Goal: Transaction & Acquisition: Purchase product/service

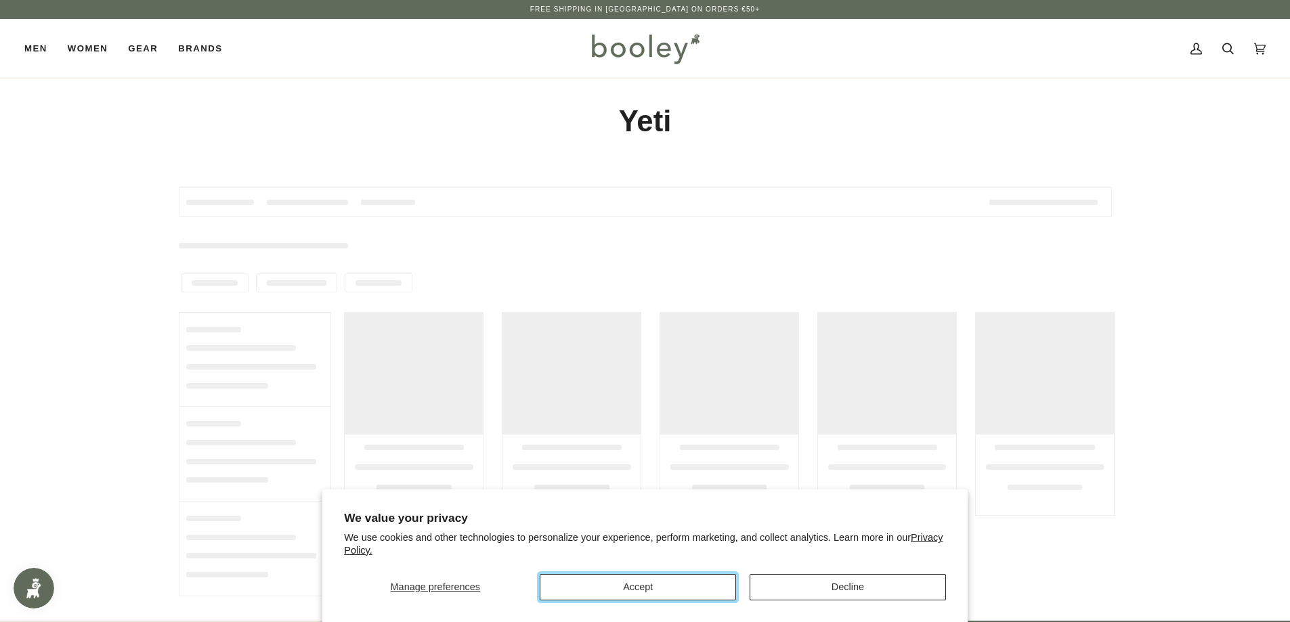
click at [664, 586] on button "Accept" at bounding box center [638, 587] width 196 height 26
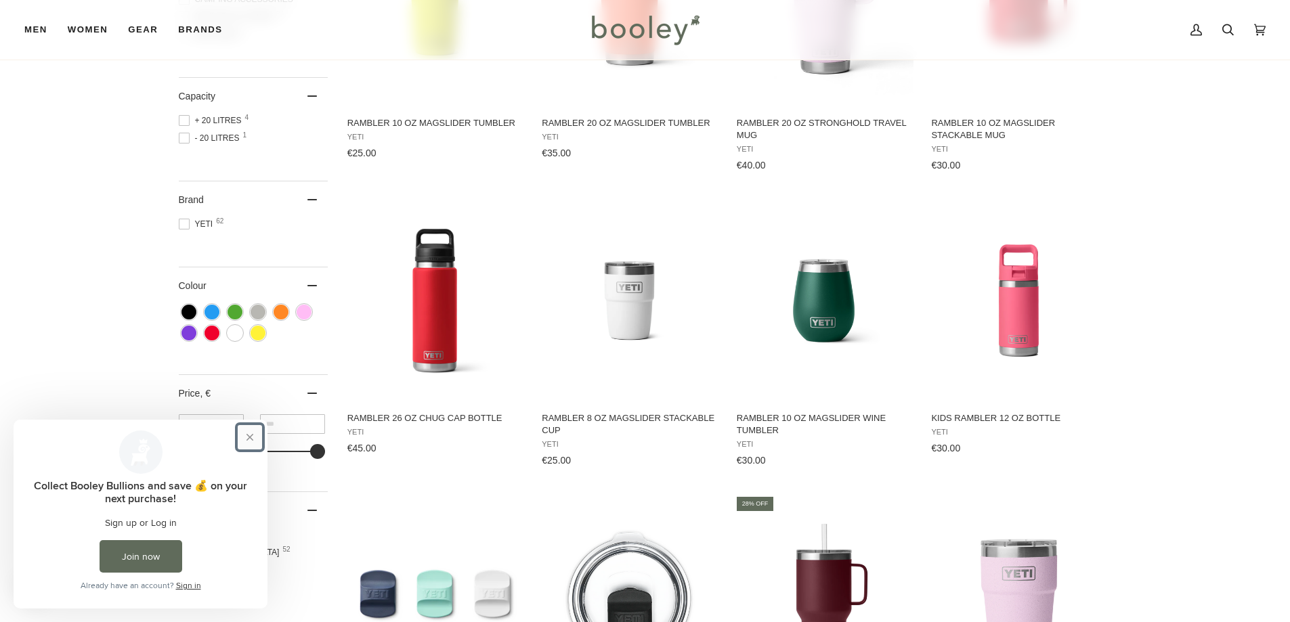
click at [250, 437] on button "Close prompt" at bounding box center [250, 437] width 24 height 24
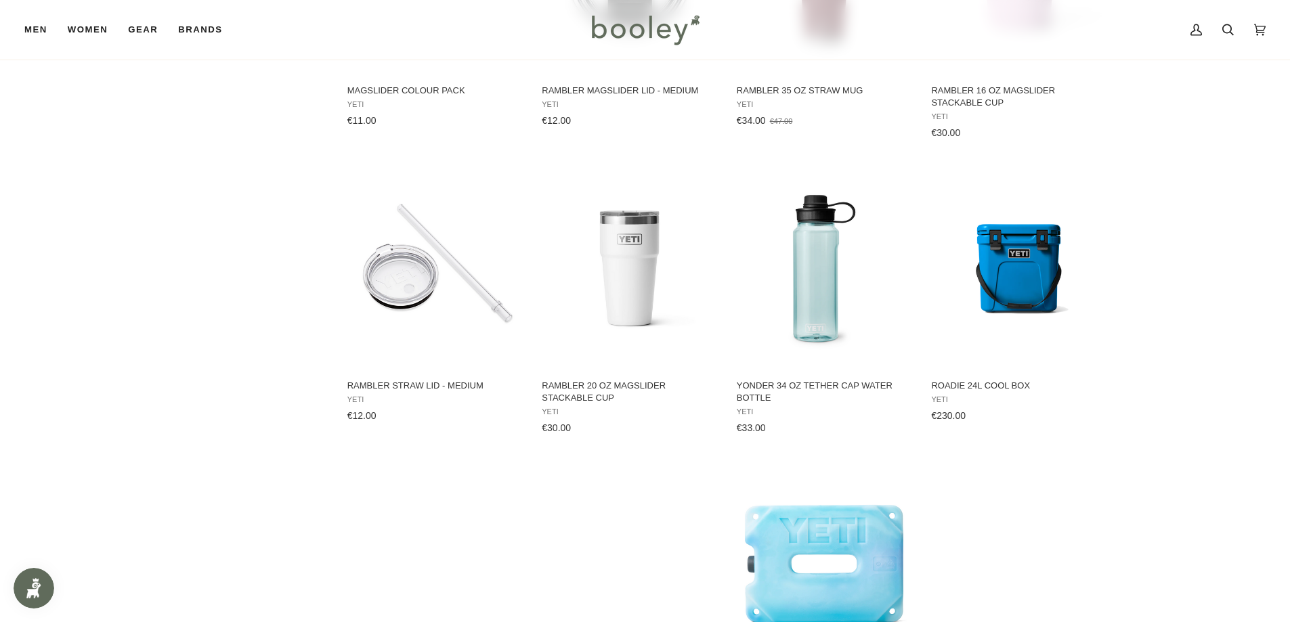
scroll to position [1409, 0]
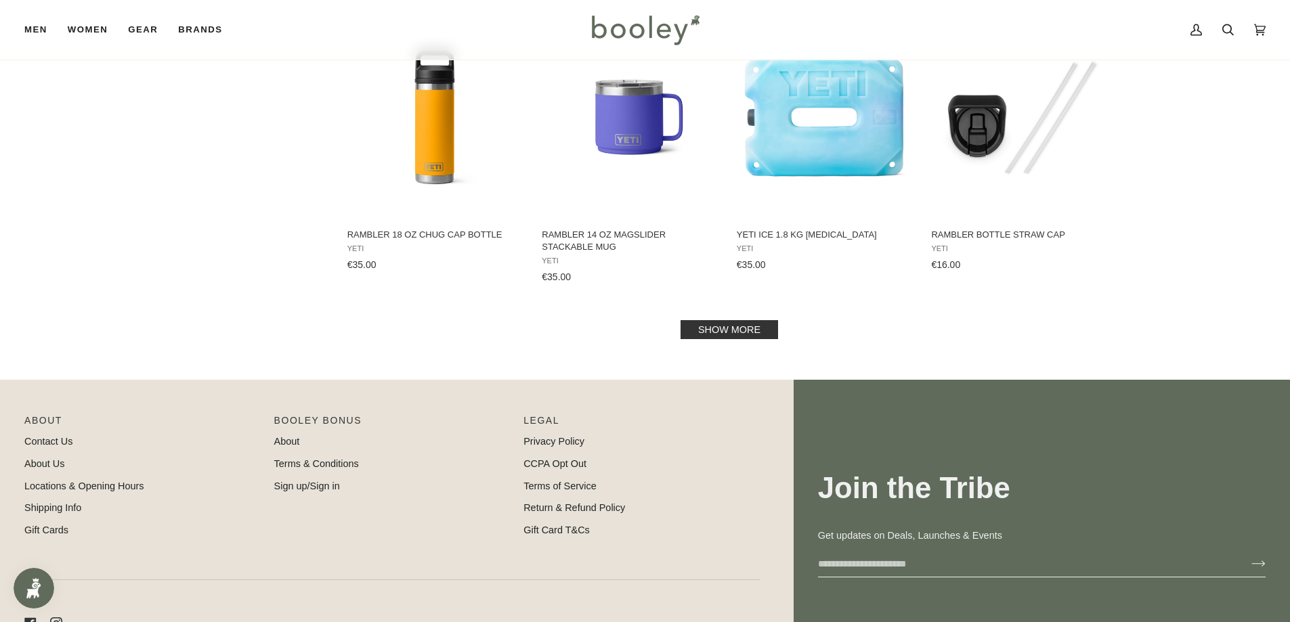
click at [688, 329] on link "Show more" at bounding box center [728, 329] width 97 height 19
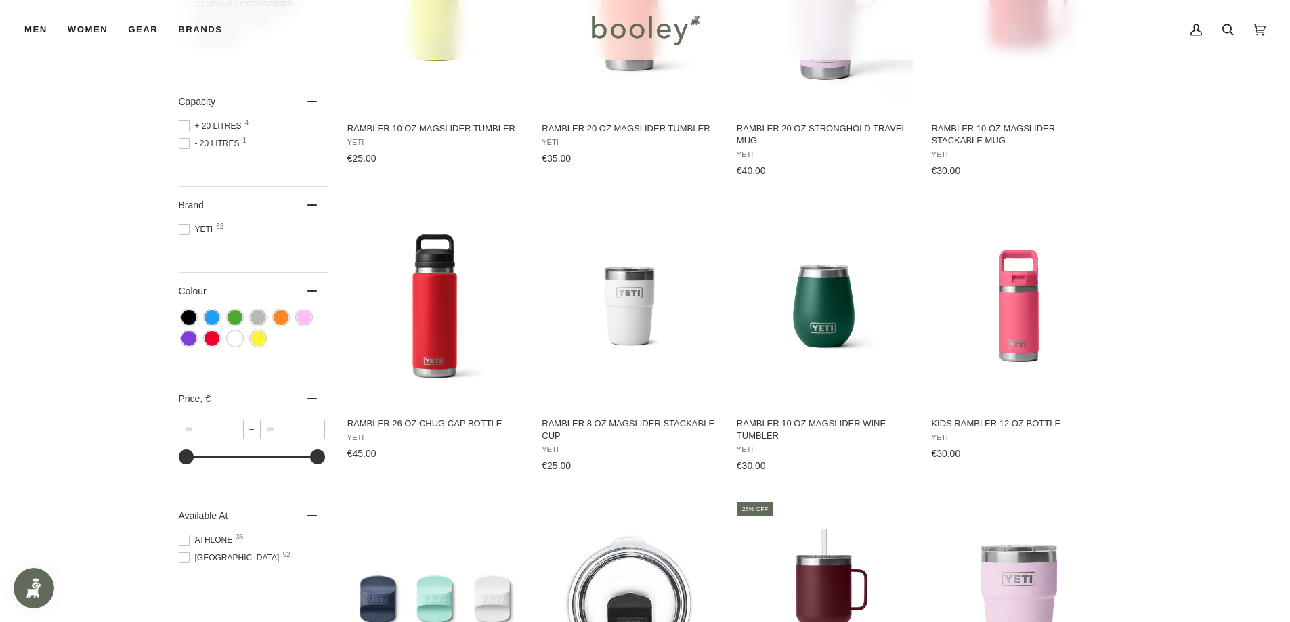
scroll to position [107, 0]
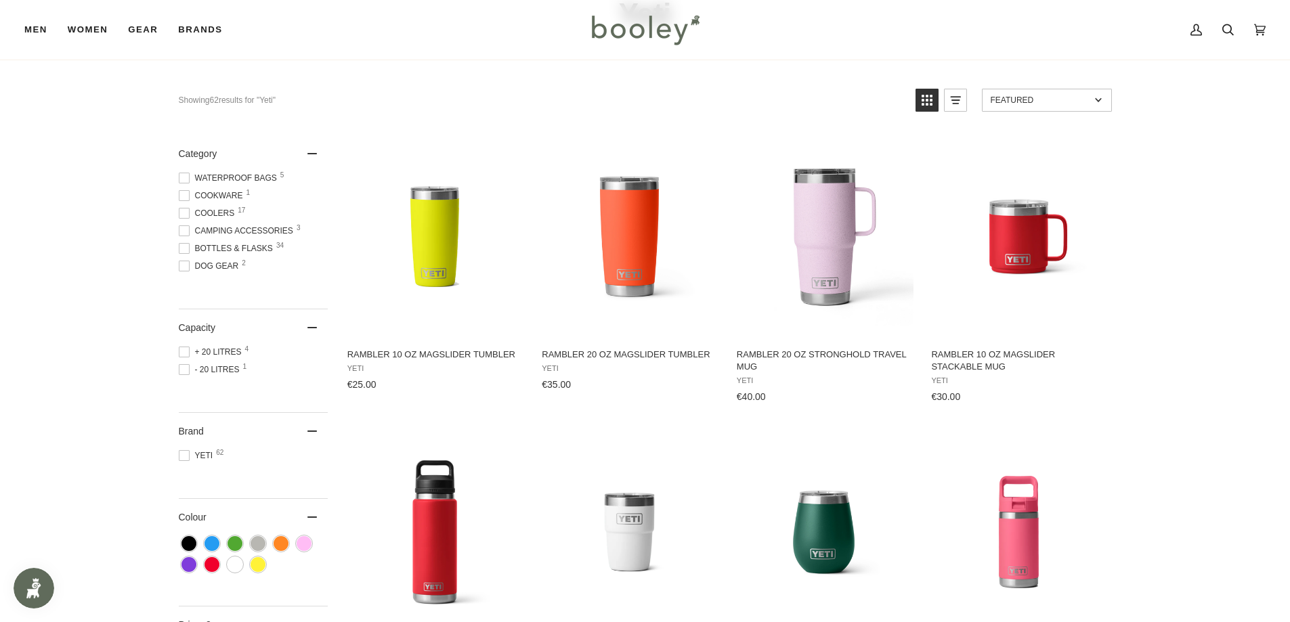
click at [184, 350] on span at bounding box center [184, 352] width 11 height 11
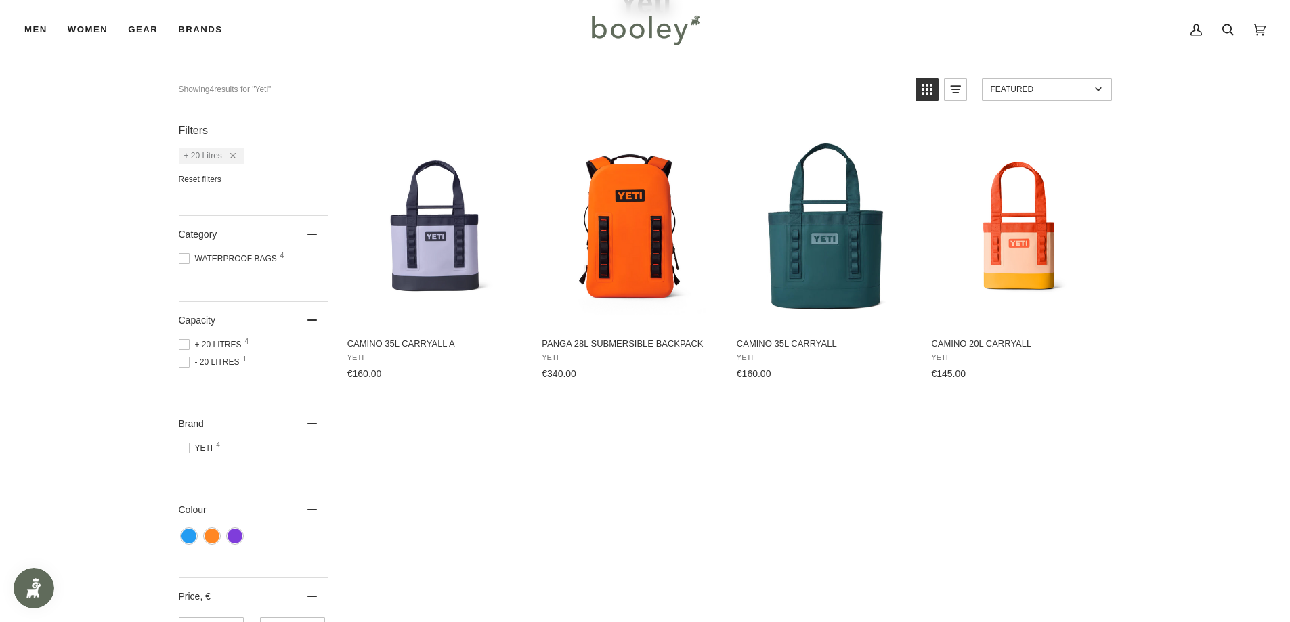
scroll to position [203, 0]
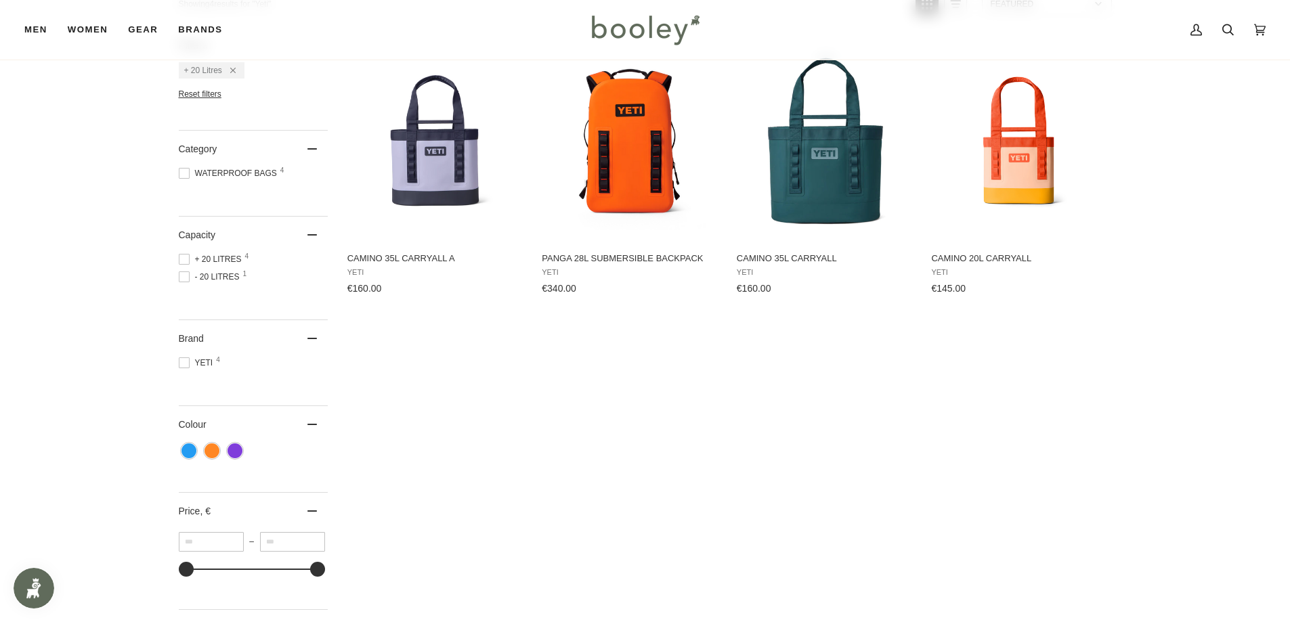
click at [184, 259] on span at bounding box center [184, 259] width 11 height 11
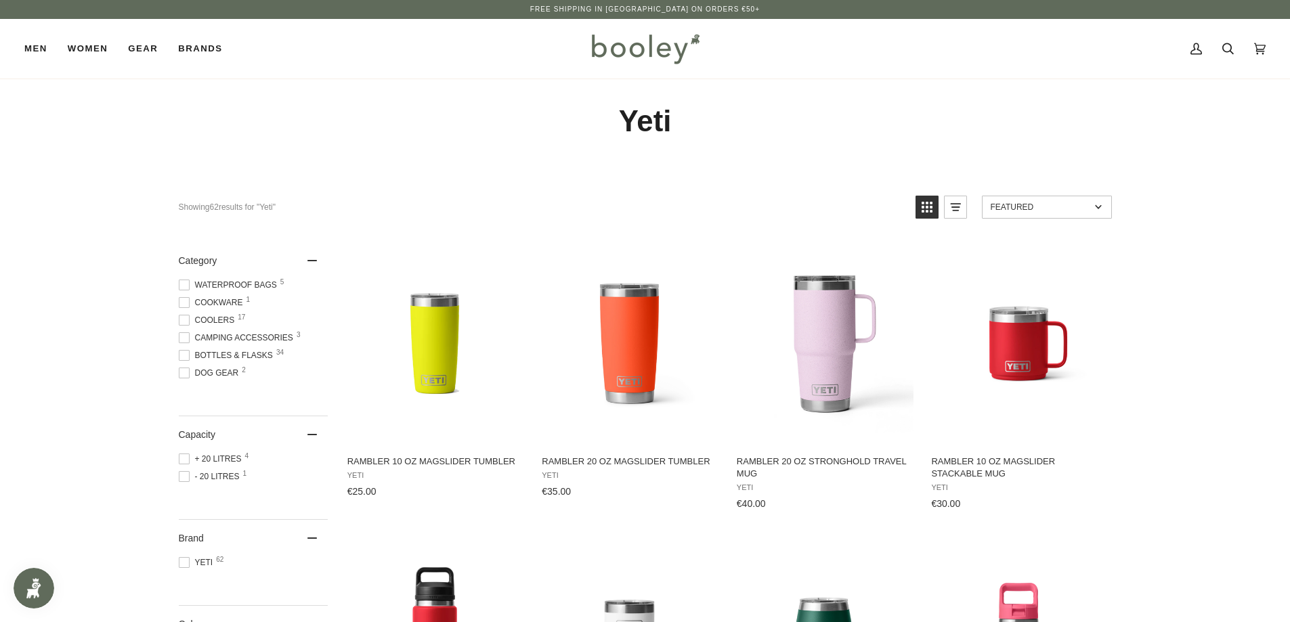
click at [186, 357] on span at bounding box center [184, 355] width 11 height 11
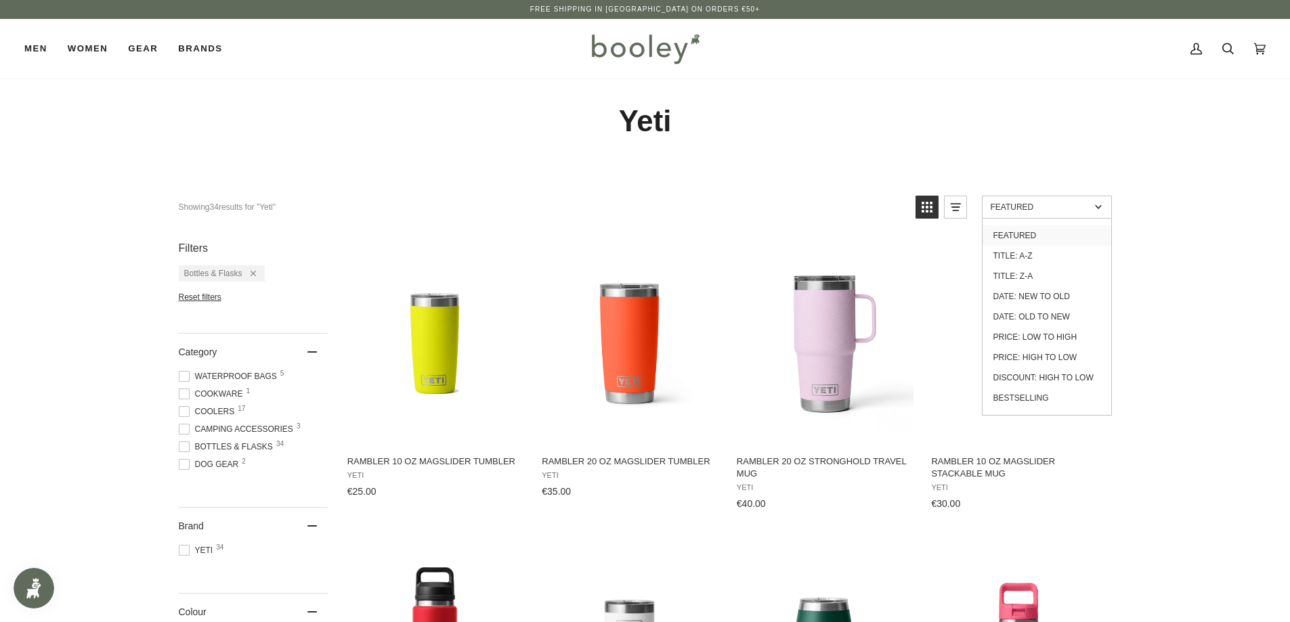
click at [1066, 217] on link "Featured" at bounding box center [1047, 207] width 130 height 23
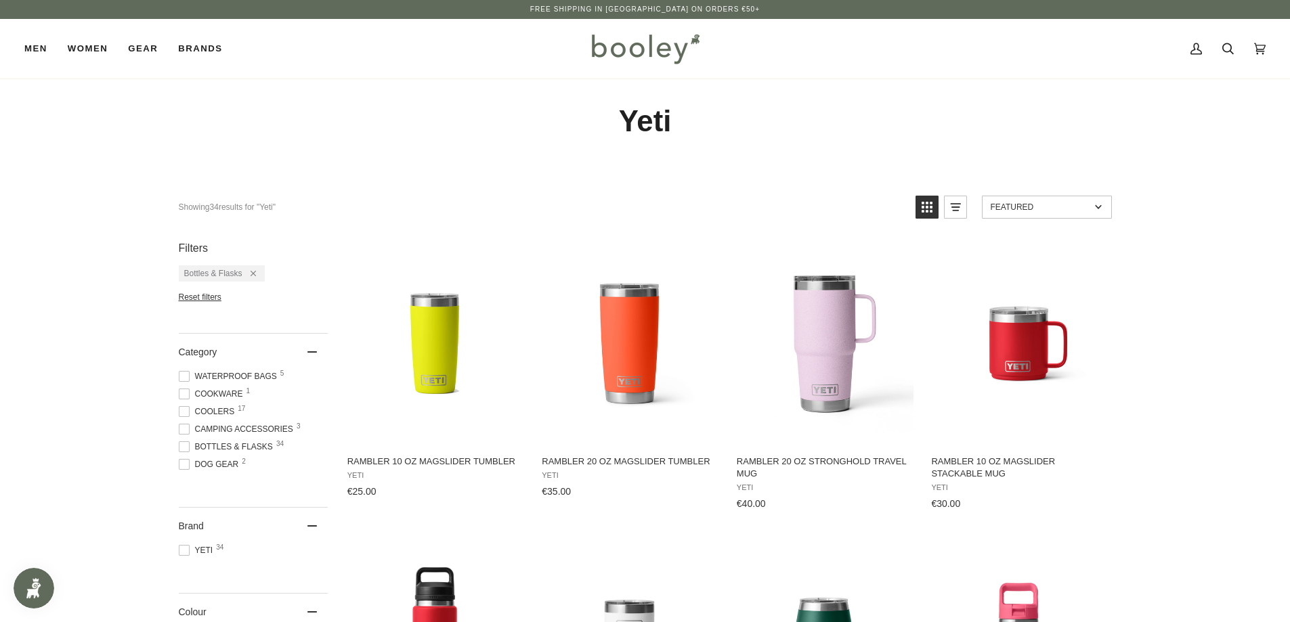
click at [1070, 213] on link "Featured" at bounding box center [1047, 207] width 130 height 23
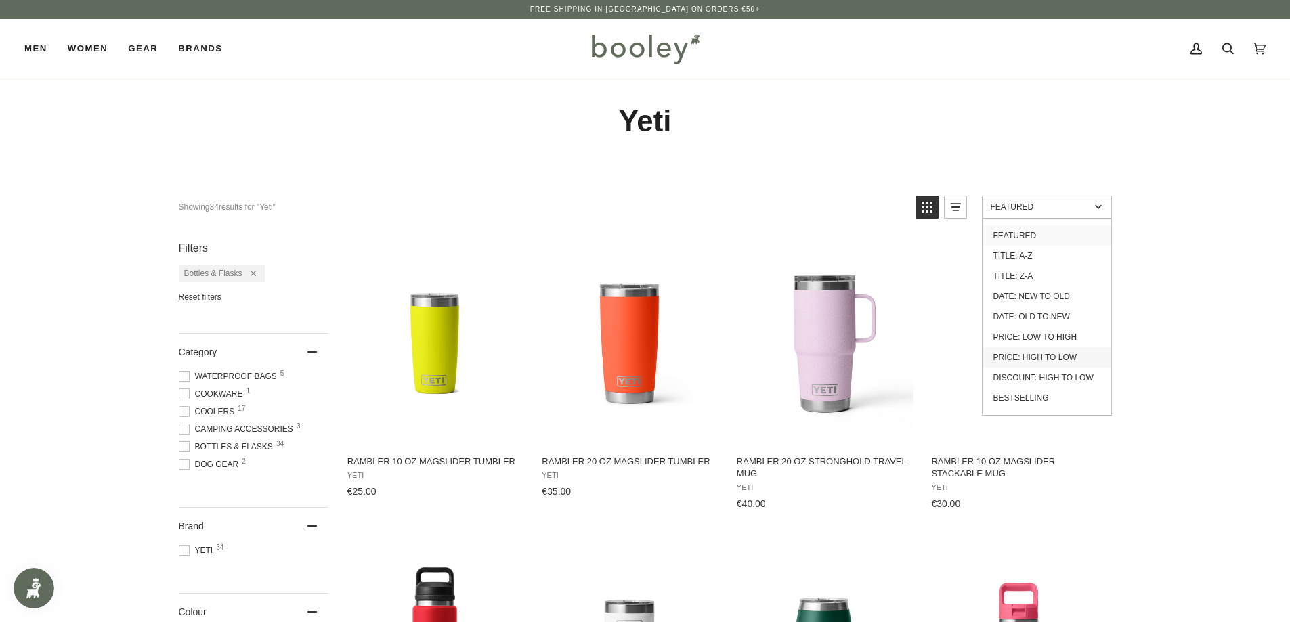
click at [1057, 356] on link "Price: High to Low" at bounding box center [1046, 357] width 129 height 20
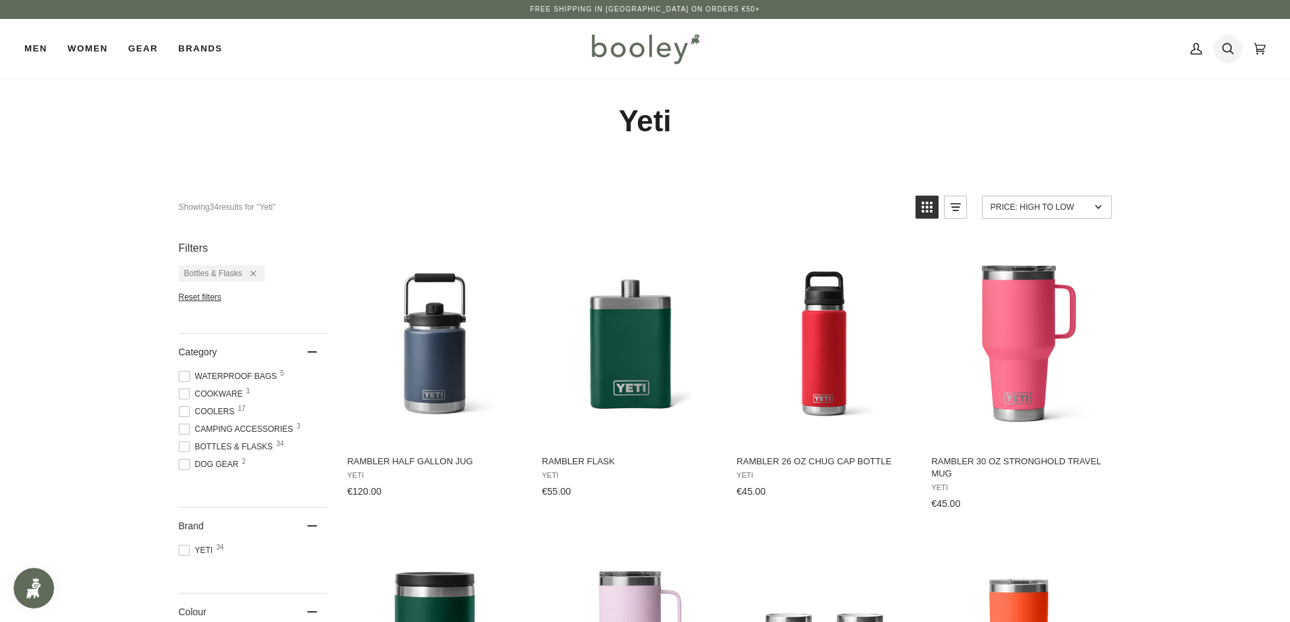
click at [1228, 55] on icon at bounding box center [1228, 49] width 12 height 20
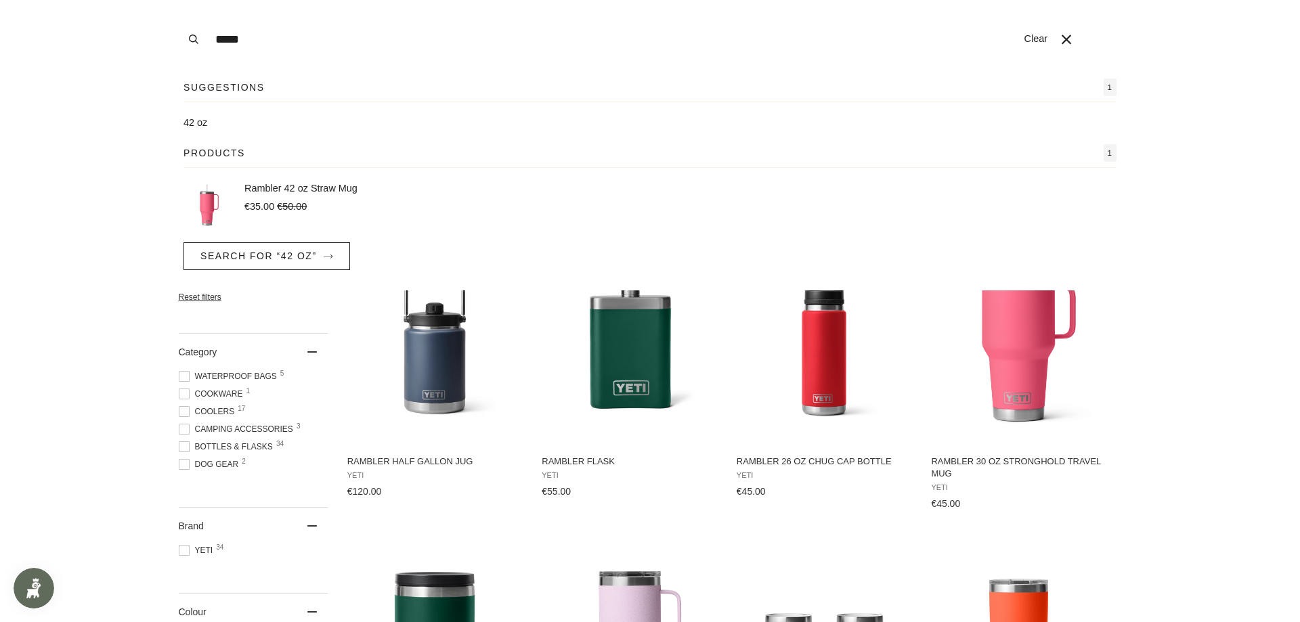
type input "*****"
click at [179, 0] on button "Search" at bounding box center [194, 39] width 30 height 79
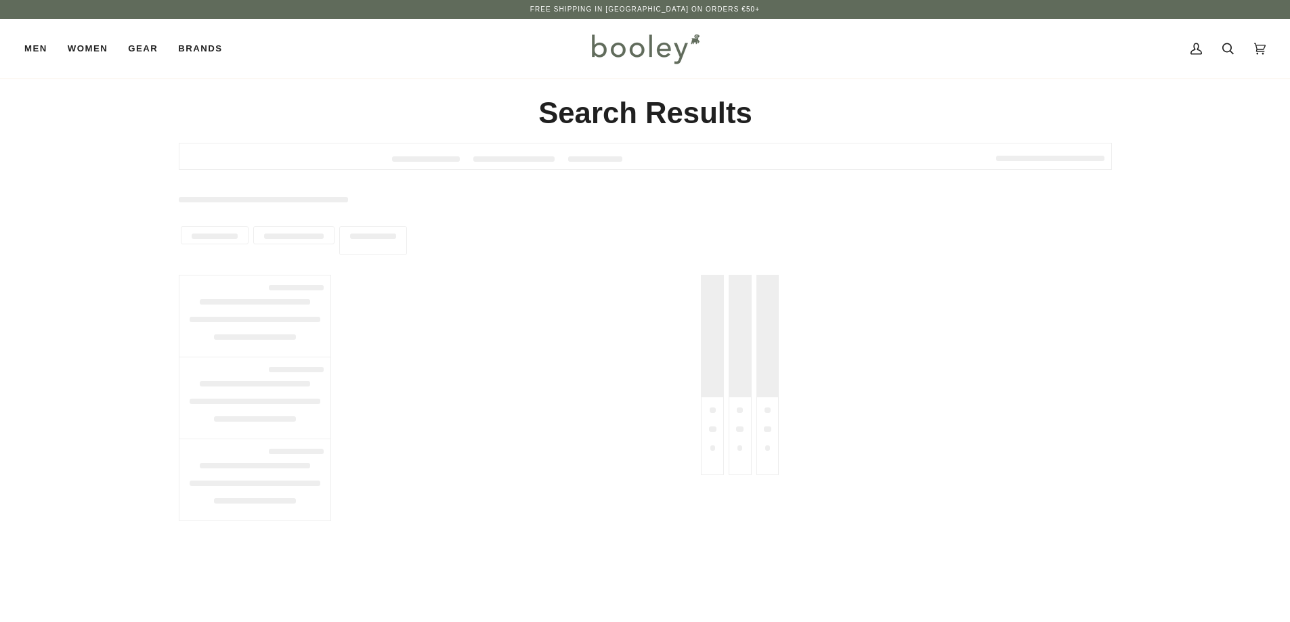
type input "*****"
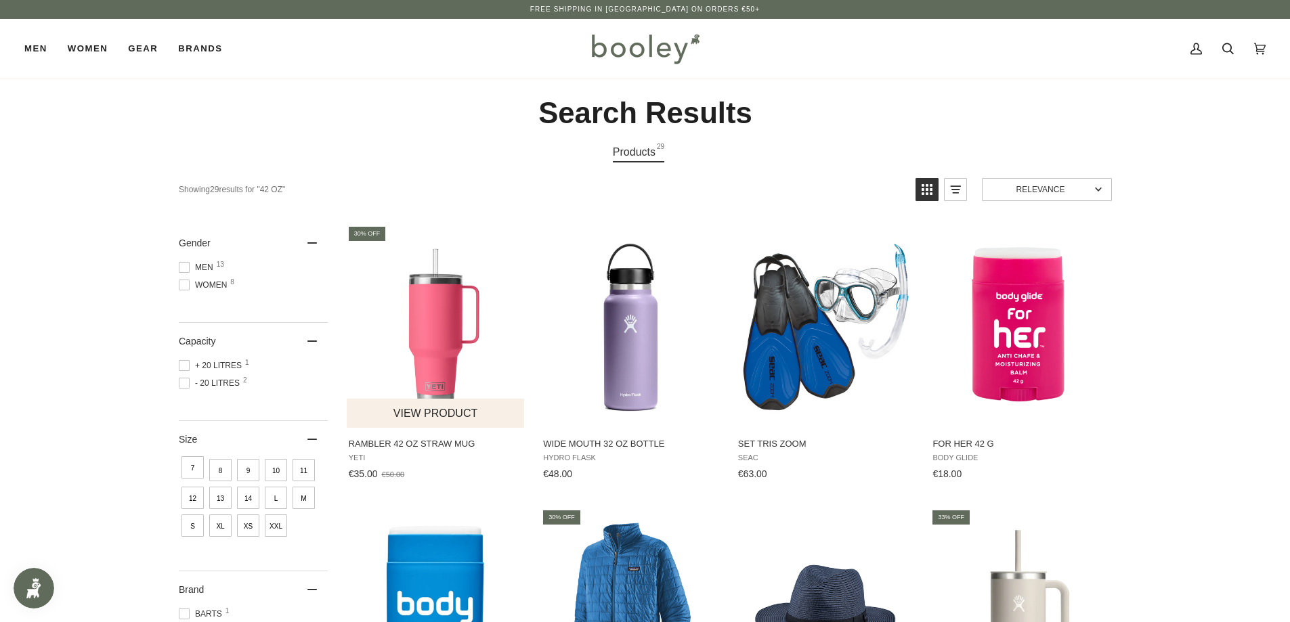
click at [435, 324] on img "Rambler 42 oz Straw Mug" at bounding box center [435, 325] width 179 height 179
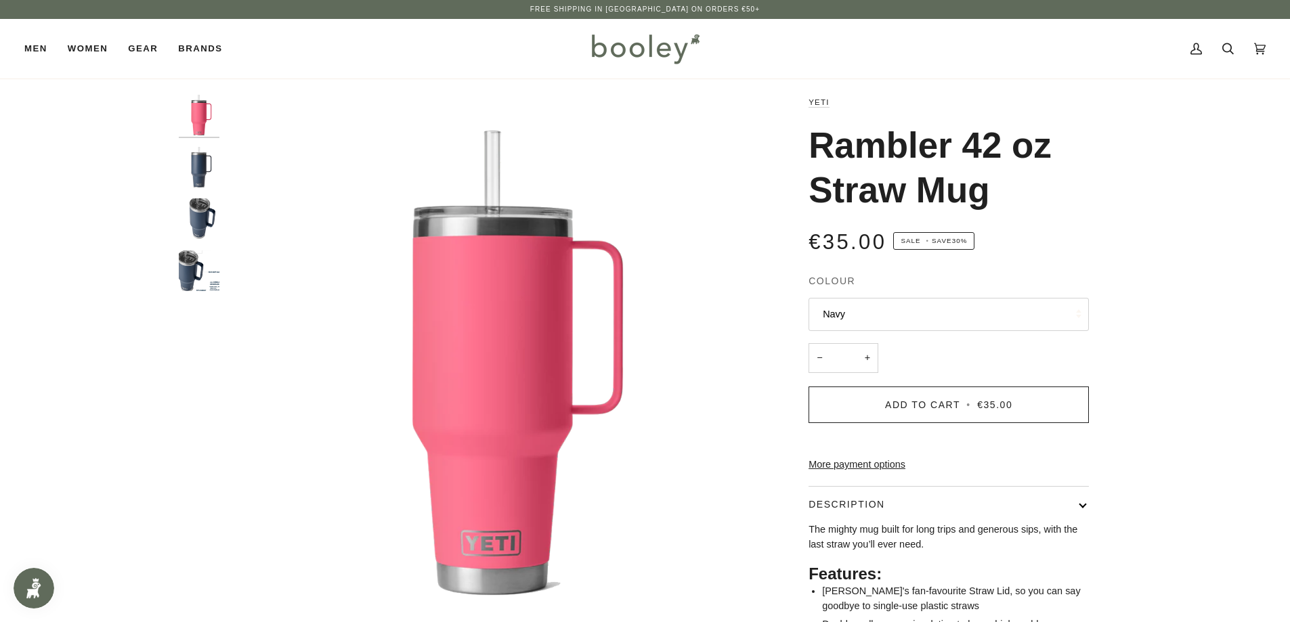
click at [202, 175] on img "Yeti Rambler 42 oz Straw Mug Navy - Booley Galway" at bounding box center [199, 167] width 41 height 41
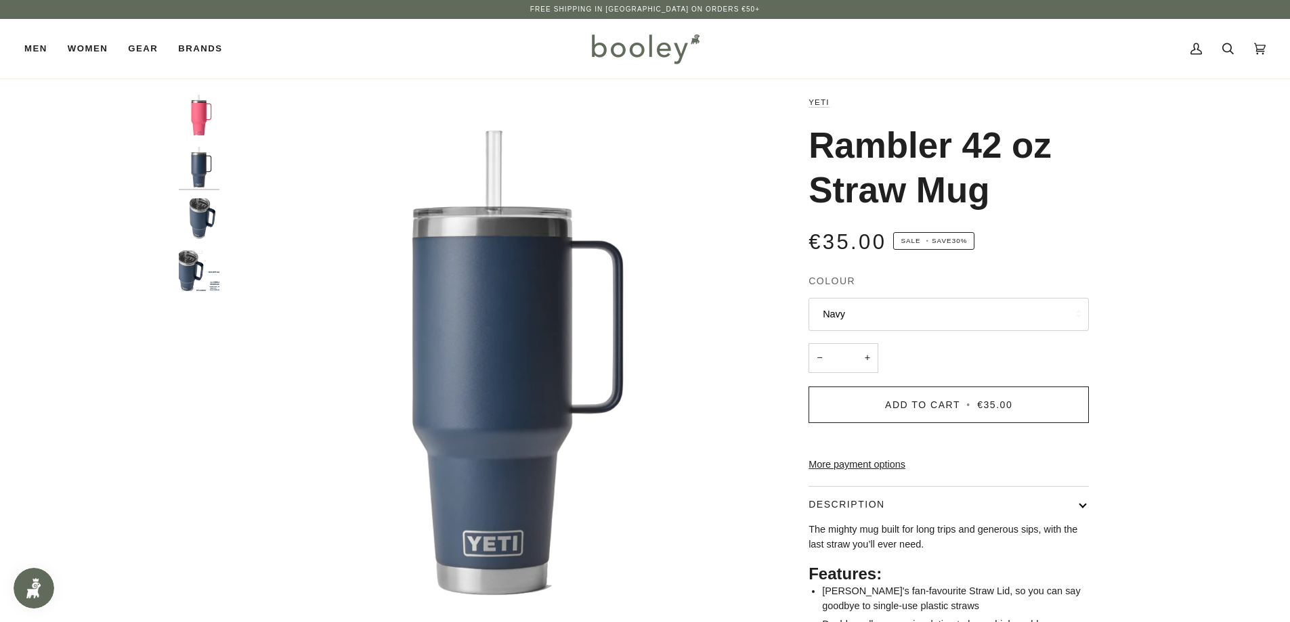
click at [206, 227] on img "Yeti Rambler 42 oz Straw Mug Navy - Booley Galway" at bounding box center [199, 218] width 41 height 41
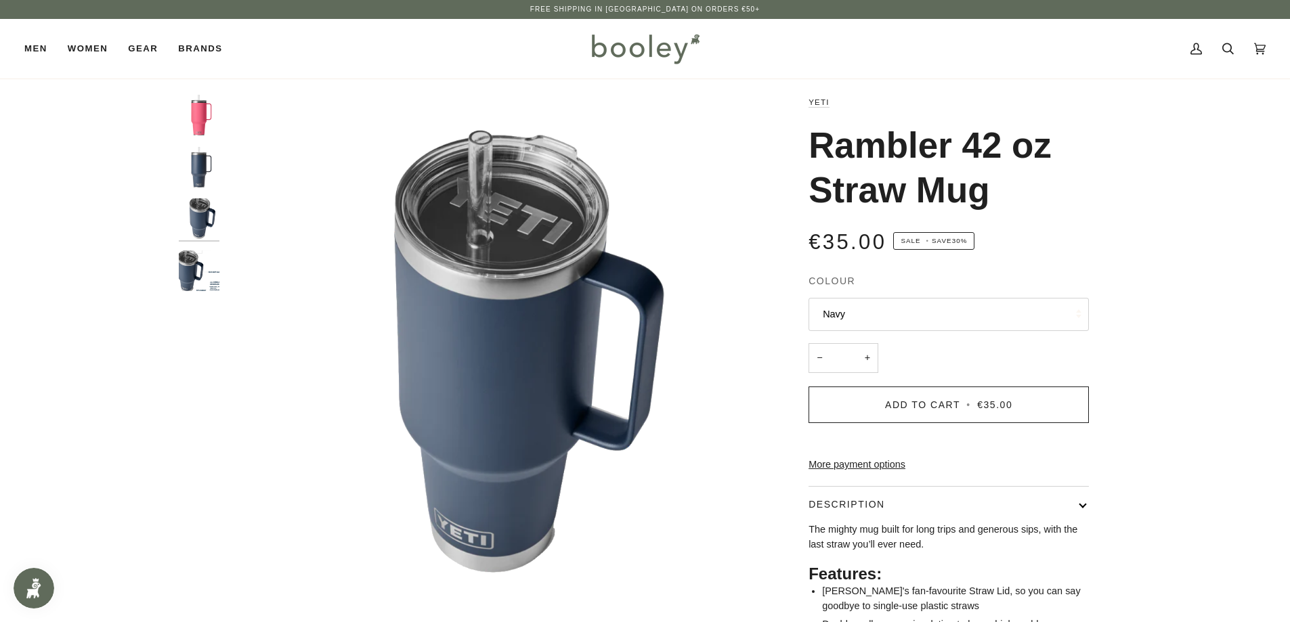
click at [196, 275] on img "Yeti Rambler 42 oz Straw Mug Booley Galway - Booley Galway" at bounding box center [199, 270] width 41 height 41
